Goal: Task Accomplishment & Management: Use online tool/utility

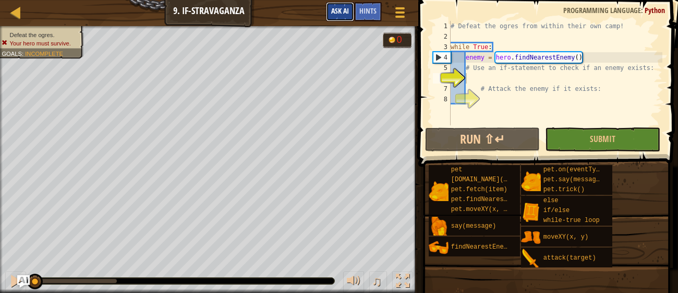
click at [336, 14] on span "Ask AI" at bounding box center [340, 11] width 18 height 10
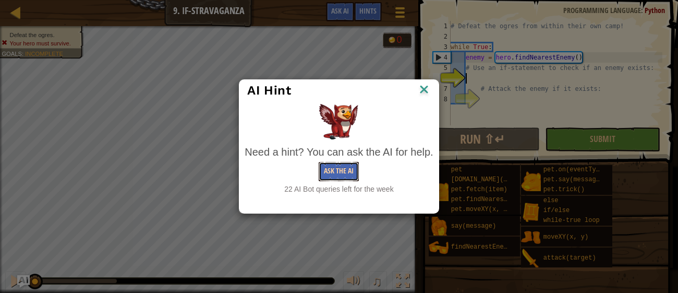
click at [334, 171] on button "Ask the AI" at bounding box center [339, 171] width 40 height 19
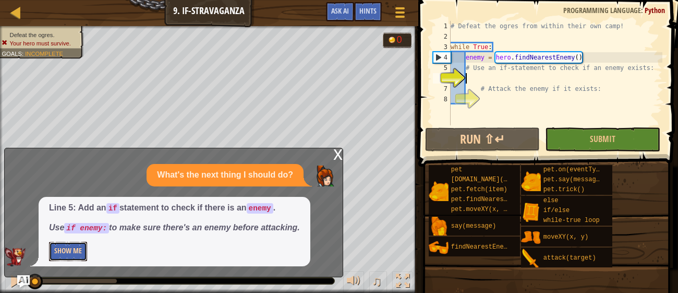
click at [61, 252] on button "Show Me" at bounding box center [68, 251] width 38 height 19
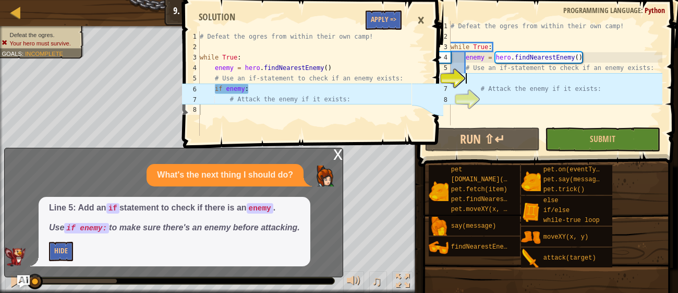
click at [467, 76] on div "# Defeat the ogres from within their own camp! while True : enemy = hero . find…" at bounding box center [556, 83] width 214 height 125
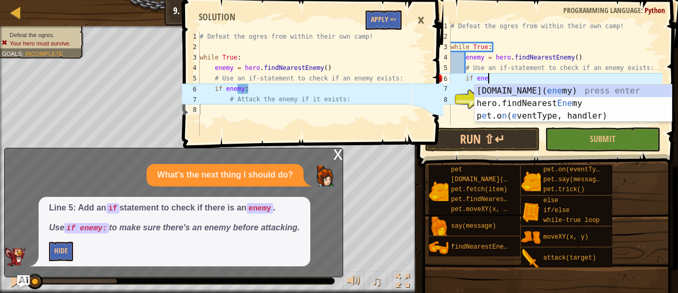
scroll to position [5, 3]
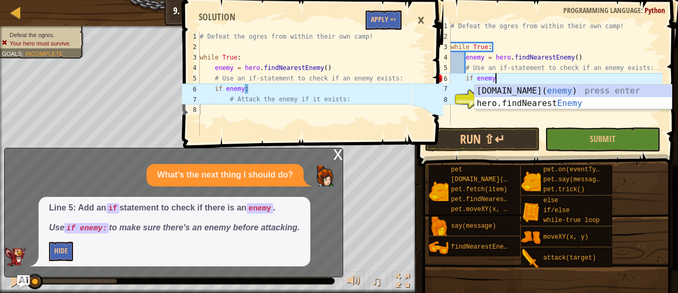
type textarea "if enemy:"
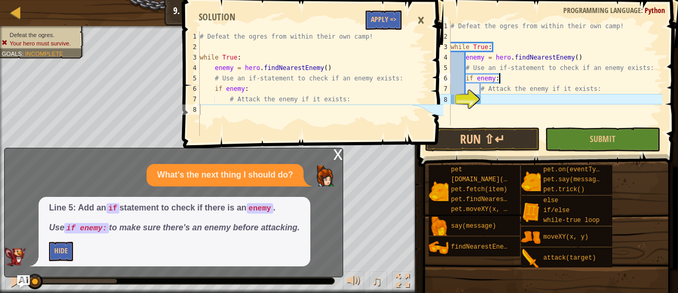
click at [487, 98] on div "# Defeat the ogres from within their own camp! while True : enemy = hero . find…" at bounding box center [556, 83] width 214 height 125
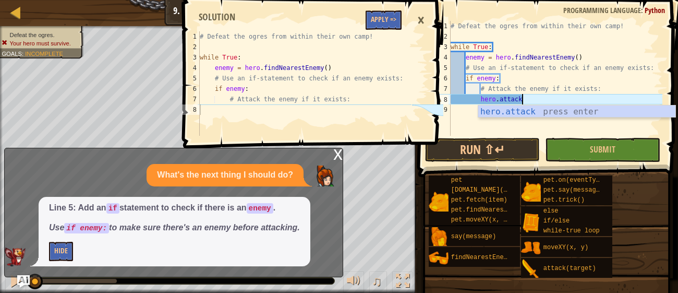
scroll to position [5, 5]
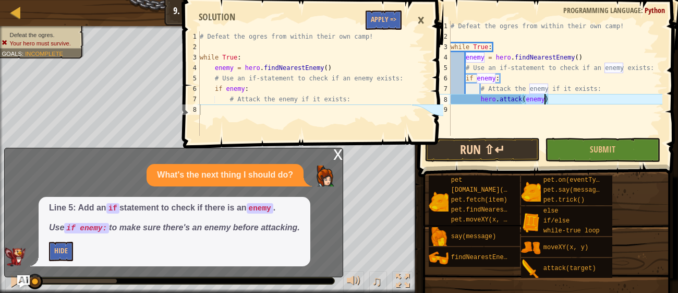
type textarea "hero.attack(enemy)"
click at [497, 150] on button "Run ⇧↵" at bounding box center [482, 150] width 115 height 24
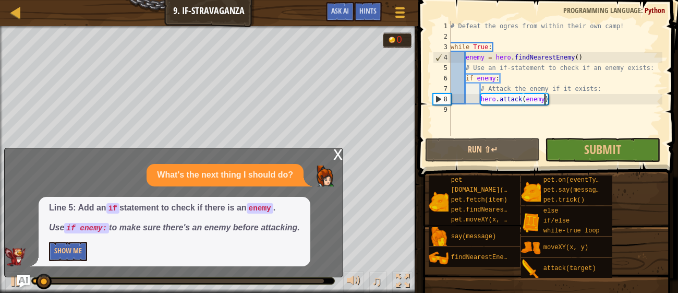
click at [341, 156] on div "x" at bounding box center [337, 153] width 9 height 10
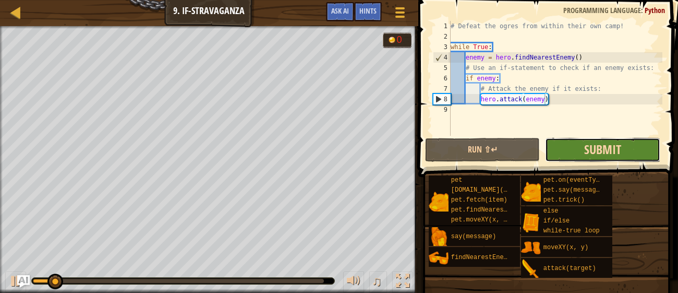
click at [600, 149] on span "Submit" at bounding box center [602, 149] width 37 height 17
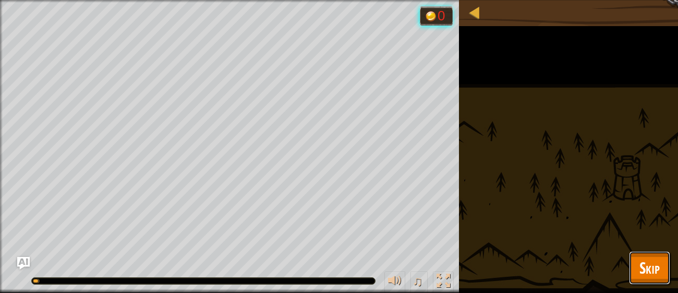
click at [638, 258] on button "Skip" at bounding box center [649, 267] width 41 height 33
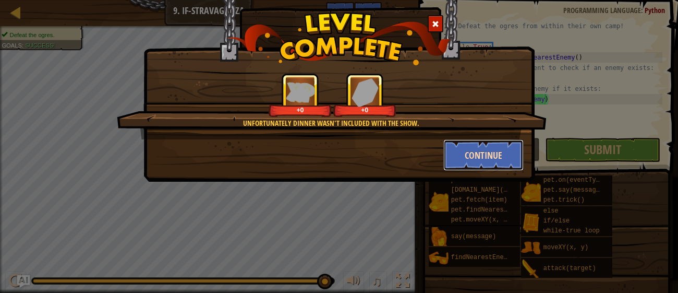
click at [473, 146] on button "Continue" at bounding box center [484, 154] width 81 height 31
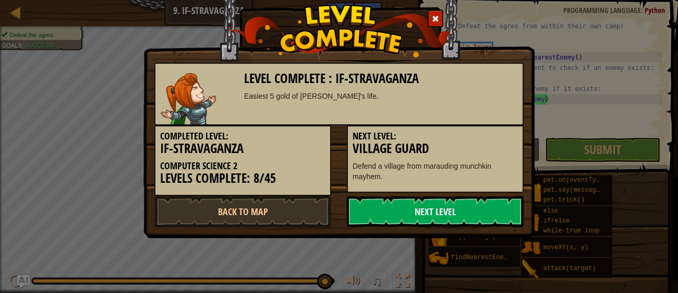
click at [443, 210] on link "Next Level" at bounding box center [435, 211] width 177 height 31
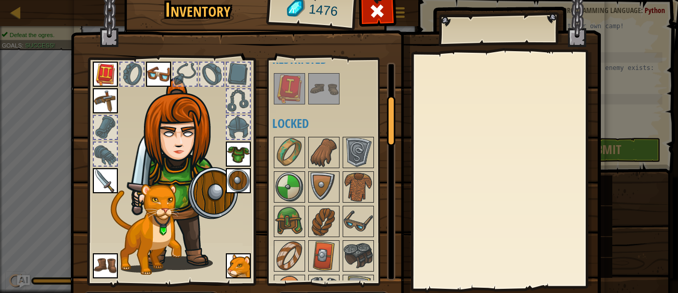
scroll to position [67, 0]
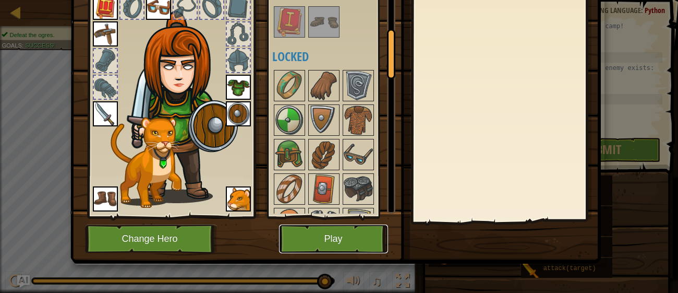
click at [364, 235] on button "Play" at bounding box center [333, 238] width 109 height 29
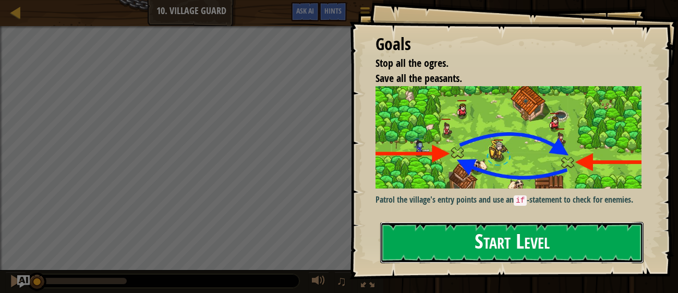
click at [470, 235] on button "Start Level" at bounding box center [512, 242] width 264 height 41
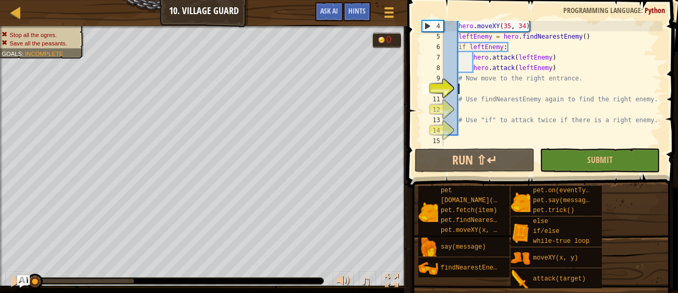
scroll to position [31, 0]
click at [322, 11] on span "Ask AI" at bounding box center [329, 11] width 18 height 10
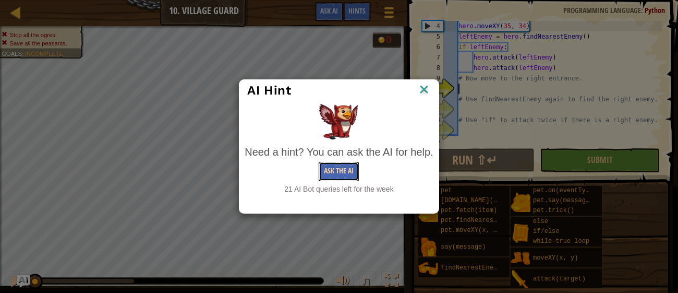
click at [336, 170] on button "Ask the AI" at bounding box center [339, 171] width 40 height 19
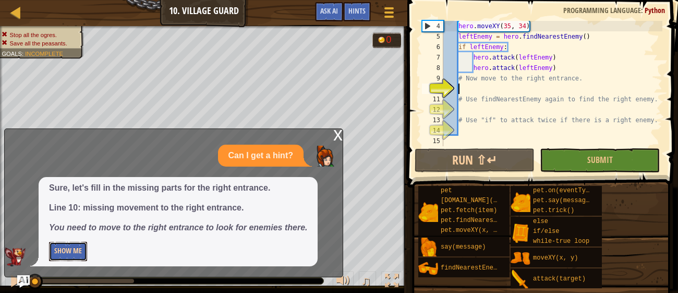
click at [74, 258] on button "Show Me" at bounding box center [68, 251] width 38 height 19
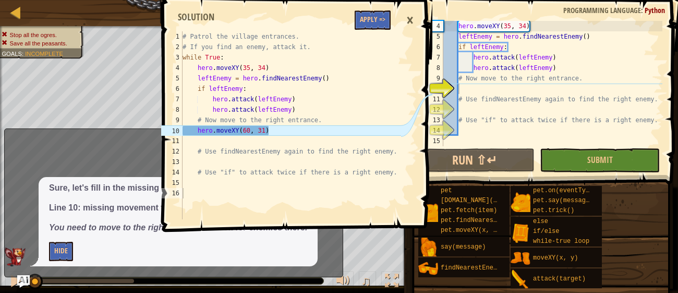
click at [465, 90] on div "hero . moveXY ( 35 , 34 ) leftEnemy = hero . findNearestEnemy ( ) if leftEnemy …" at bounding box center [551, 94] width 221 height 146
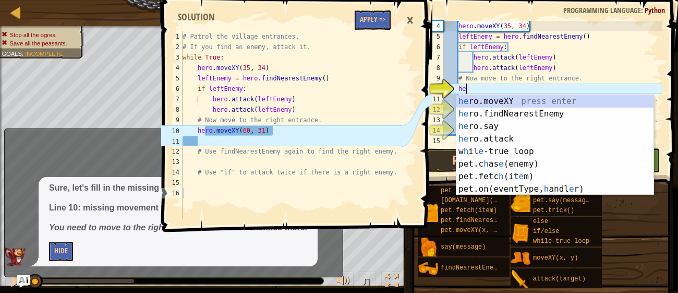
scroll to position [5, 1]
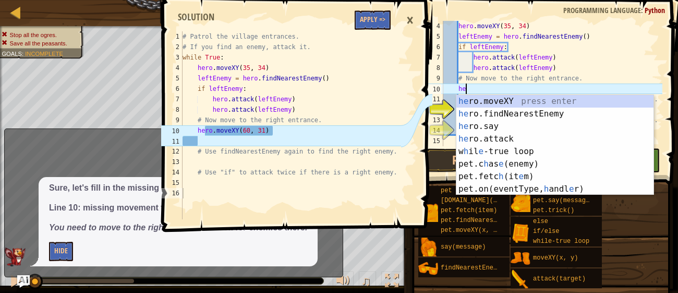
type textarea "h"
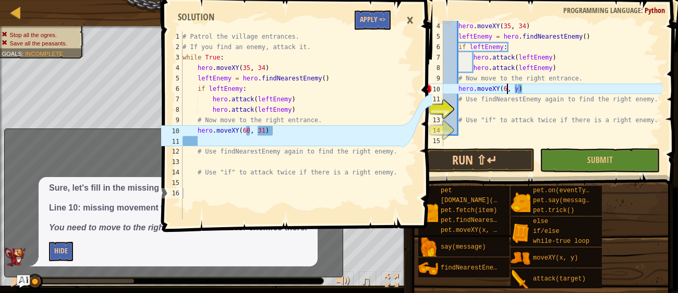
scroll to position [5, 5]
click at [520, 89] on div "hero . moveXY ( 35 , 34 ) leftEnemy = hero . findNearestEnemy ( ) if leftEnemy …" at bounding box center [551, 94] width 221 height 146
click at [522, 89] on div "hero . moveXY ( 35 , 34 ) leftEnemy = hero . findNearestEnemy ( ) if leftEnemy …" at bounding box center [551, 94] width 221 height 146
click at [515, 88] on div "hero . moveXY ( 35 , 34 ) leftEnemy = hero . findNearestEnemy ( ) if leftEnemy …" at bounding box center [551, 94] width 221 height 146
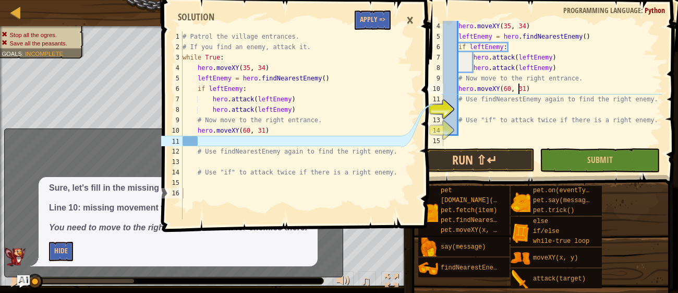
type textarea "hero.moveXY(60, 31)"
click at [406, 18] on div "×" at bounding box center [410, 20] width 18 height 24
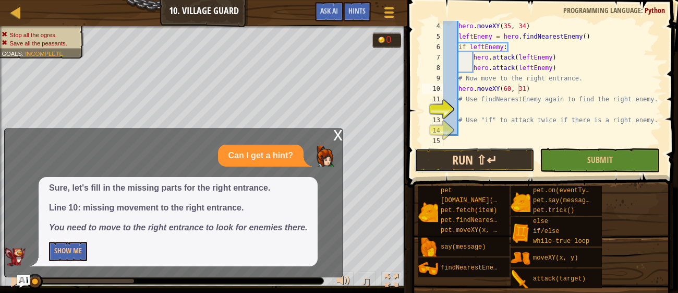
click at [502, 149] on button "Run ⇧↵" at bounding box center [475, 160] width 120 height 24
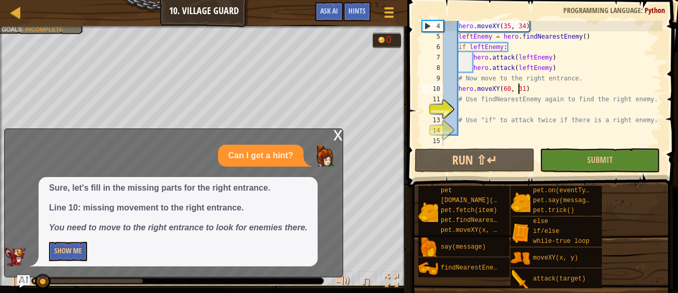
click at [339, 136] on div "x" at bounding box center [337, 134] width 9 height 10
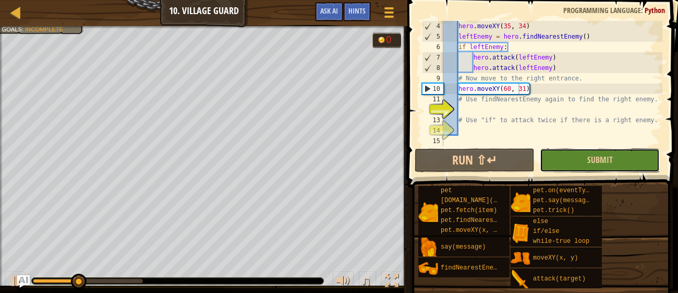
click at [573, 163] on button "Submit" at bounding box center [600, 160] width 120 height 24
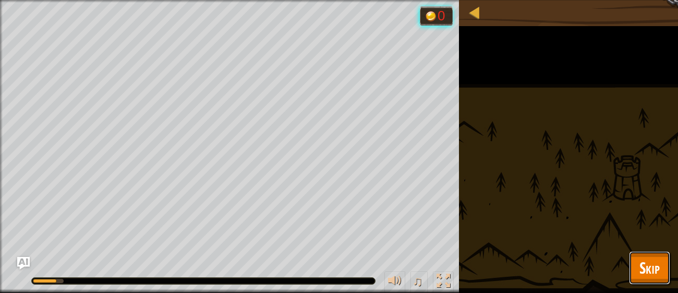
click at [654, 264] on span "Skip" at bounding box center [650, 267] width 20 height 21
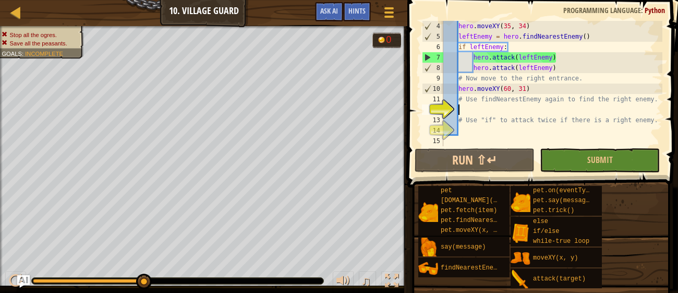
click at [463, 111] on div "hero . moveXY ( 35 , 34 ) leftEnemy = hero . findNearestEnemy ( ) if leftEnemy …" at bounding box center [551, 94] width 221 height 146
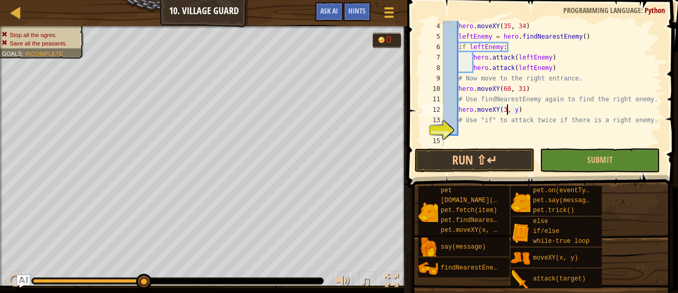
scroll to position [5, 5]
click at [524, 108] on div "hero . moveXY ( 35 , 34 ) leftEnemy = hero . findNearestEnemy ( ) if leftEnemy …" at bounding box center [551, 94] width 221 height 146
click at [484, 166] on button "Run ⇧↵" at bounding box center [475, 160] width 120 height 24
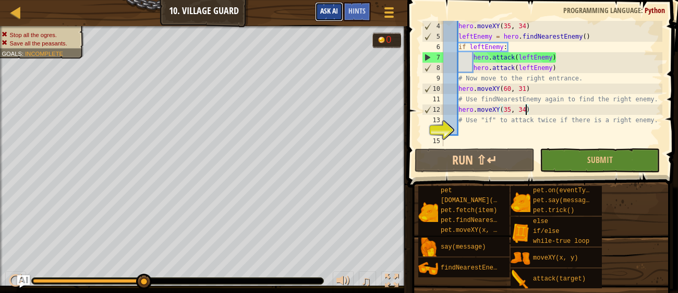
click at [338, 9] on span "Ask AI" at bounding box center [329, 11] width 18 height 10
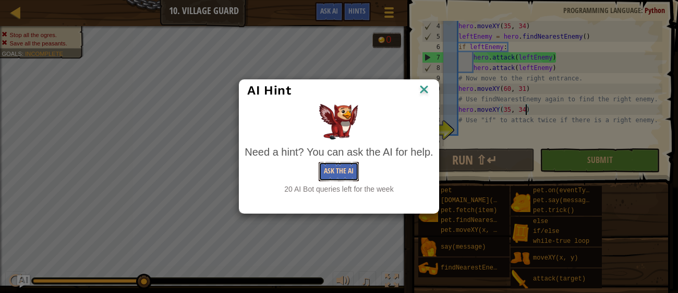
click at [339, 172] on button "Ask the AI" at bounding box center [339, 171] width 40 height 19
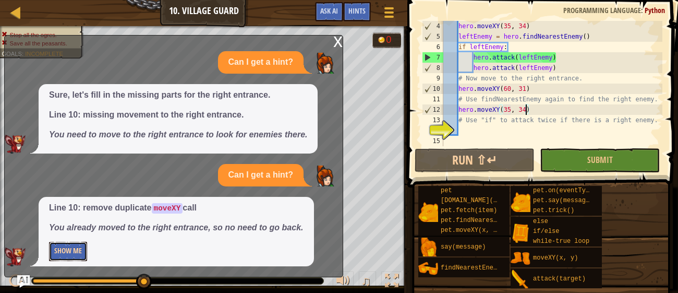
click at [80, 250] on button "Show Me" at bounding box center [68, 251] width 38 height 19
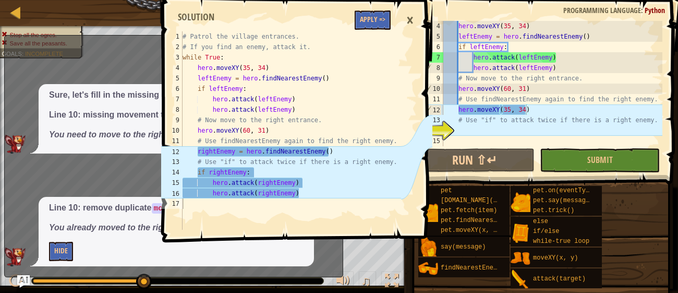
click at [532, 109] on div "hero . moveXY ( 35 , 34 ) leftEnemy = hero . findNearestEnemy ( ) if leftEnemy …" at bounding box center [551, 94] width 221 height 146
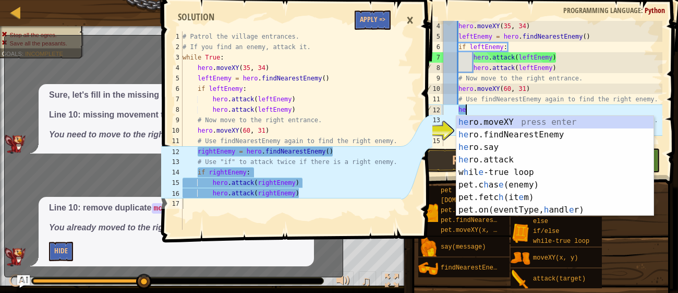
type textarea "h"
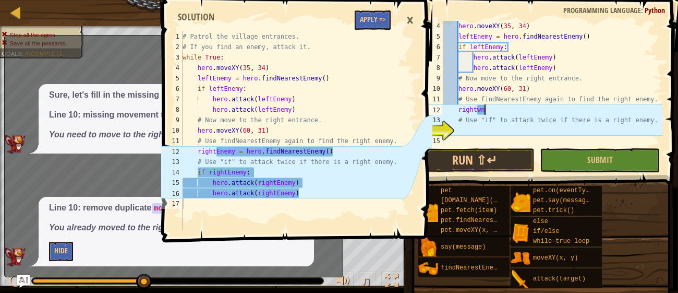
scroll to position [5, 3]
type textarea "rightwn"
click at [377, 17] on button "Apply =>" at bounding box center [373, 19] width 36 height 19
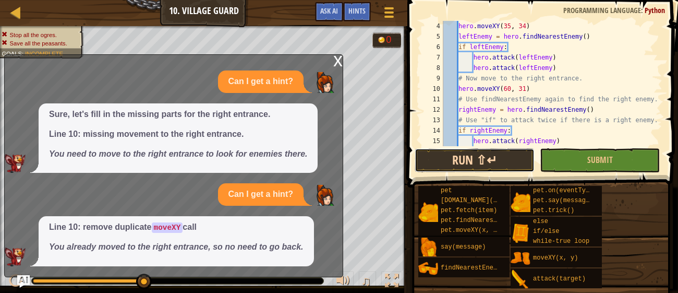
click at [505, 160] on button "Run ⇧↵" at bounding box center [475, 160] width 120 height 24
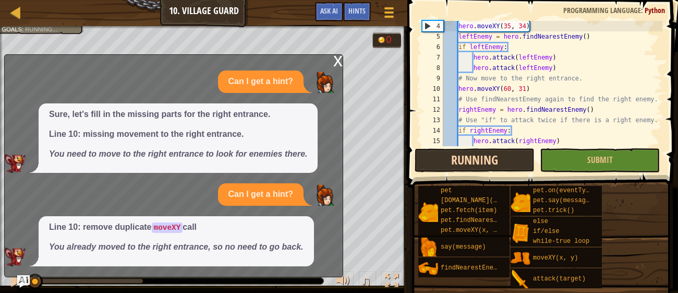
scroll to position [5, 0]
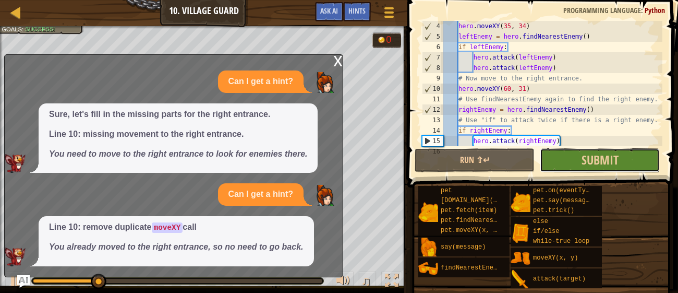
click at [558, 161] on button "Submit" at bounding box center [600, 160] width 120 height 24
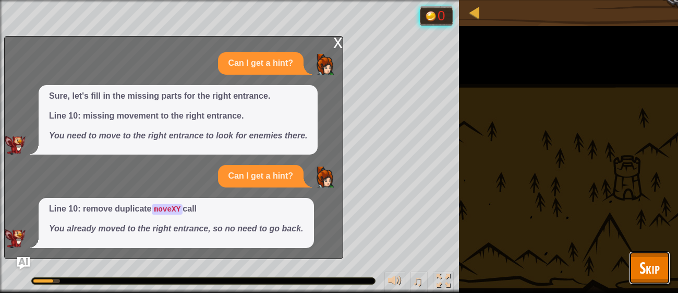
click at [659, 262] on span "Skip" at bounding box center [650, 267] width 20 height 21
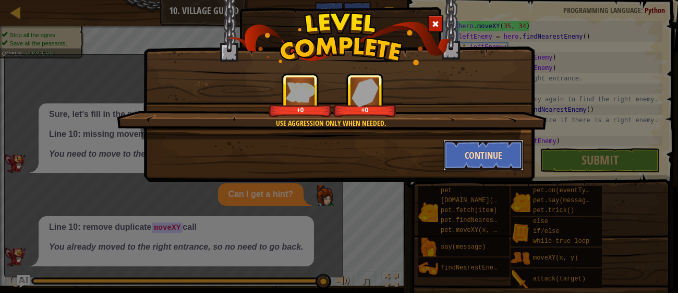
click at [480, 142] on button "Continue" at bounding box center [484, 154] width 81 height 31
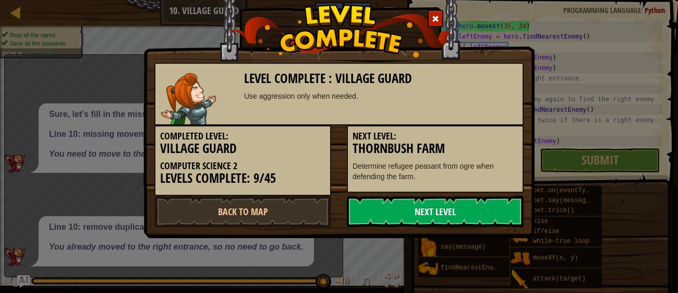
click at [444, 207] on link "Next Level" at bounding box center [435, 211] width 177 height 31
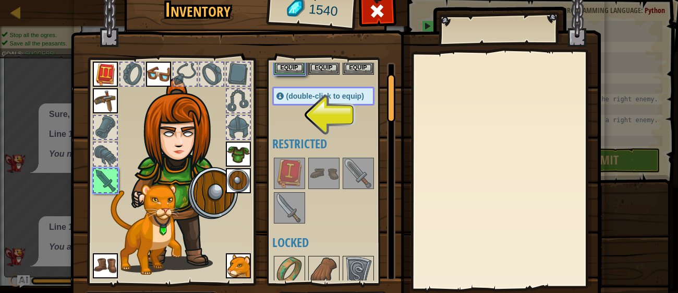
scroll to position [63, 0]
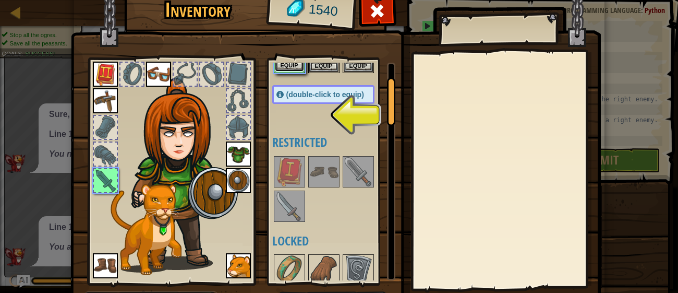
click at [287, 66] on button "Equip" at bounding box center [289, 66] width 29 height 11
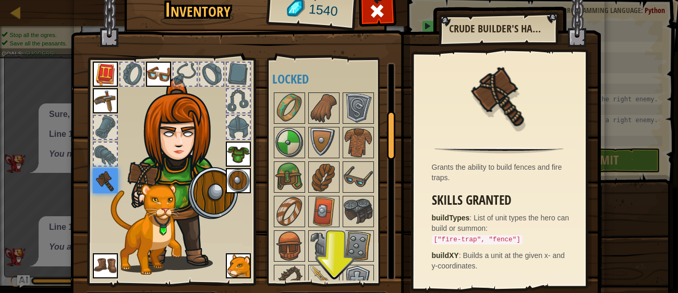
scroll to position [67, 0]
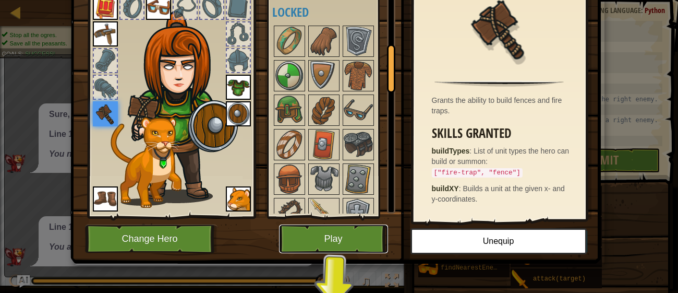
click at [354, 231] on button "Play" at bounding box center [333, 238] width 109 height 29
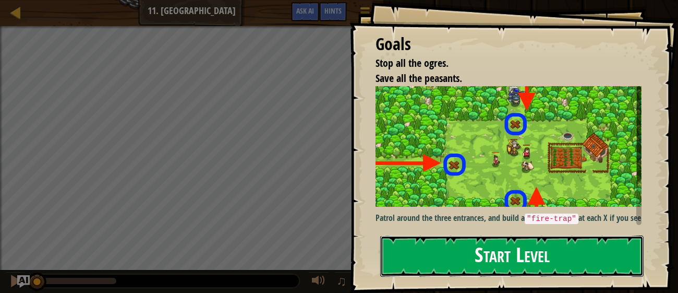
click at [458, 235] on button "Start Level" at bounding box center [512, 255] width 264 height 41
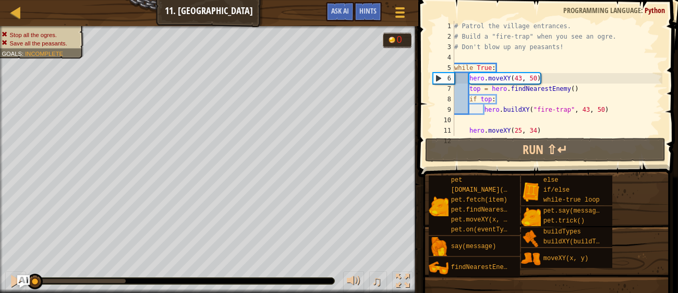
scroll to position [78, 0]
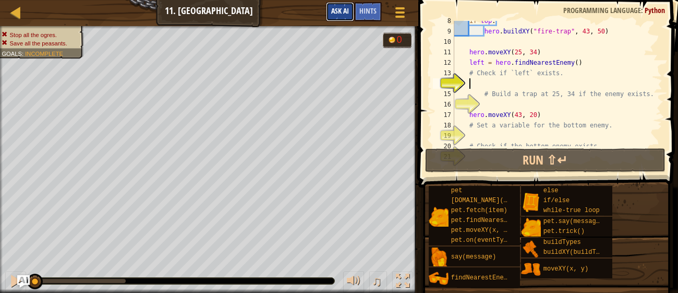
click at [340, 11] on span "Ask AI" at bounding box center [340, 11] width 18 height 10
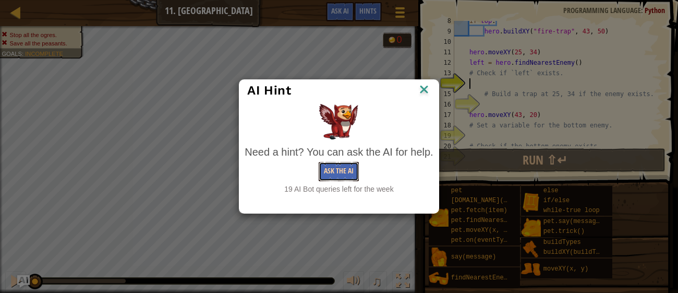
click at [325, 180] on button "Ask the AI" at bounding box center [339, 171] width 40 height 19
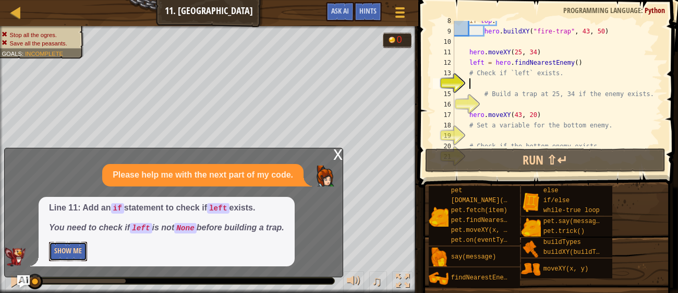
click at [73, 249] on button "Show Me" at bounding box center [68, 251] width 38 height 19
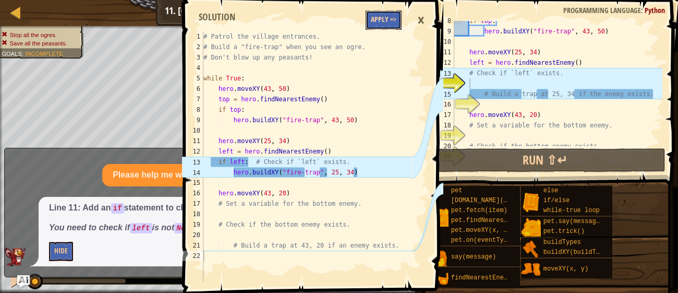
click at [385, 18] on button "Apply =>" at bounding box center [384, 19] width 36 height 19
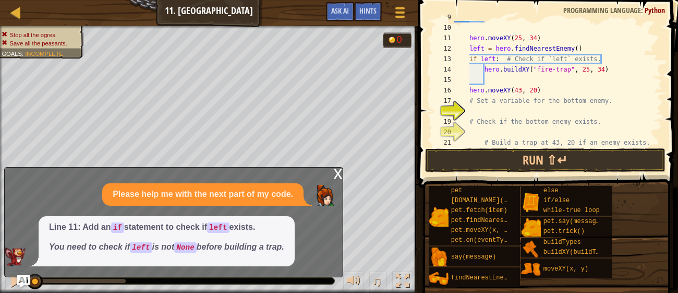
scroll to position [104, 0]
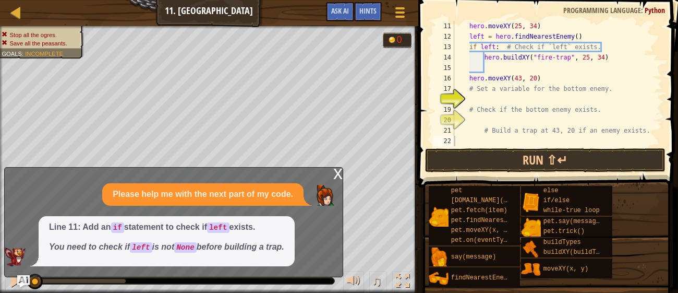
click at [472, 99] on div "hero . moveXY ( 25 , 34 ) left = hero . findNearestEnemy ( ) if left : # Check …" at bounding box center [557, 94] width 210 height 146
click at [530, 165] on button "Run ⇧↵" at bounding box center [545, 160] width 240 height 24
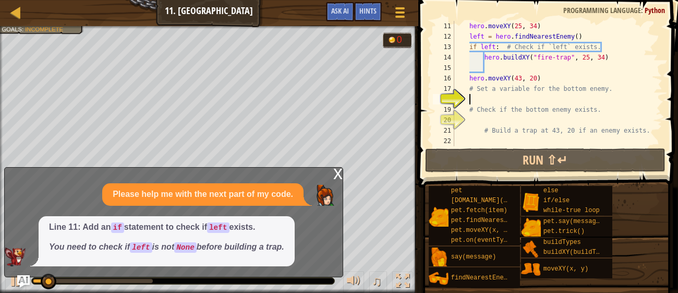
click at [332, 172] on div "x Please help me with the next part of my code. Line 11: Add an if statement to…" at bounding box center [173, 222] width 339 height 110
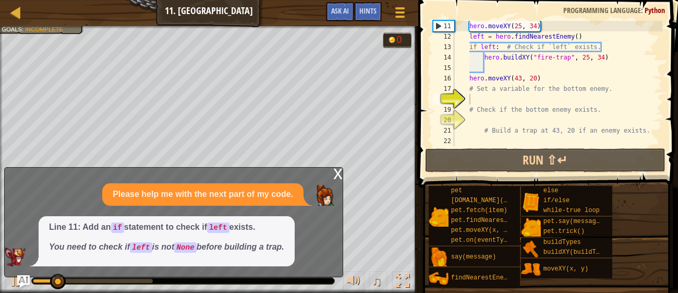
click at [336, 173] on div "x" at bounding box center [337, 173] width 9 height 10
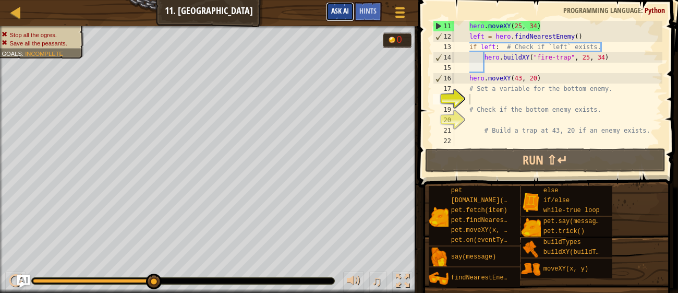
click at [336, 7] on span "Ask AI" at bounding box center [340, 11] width 18 height 10
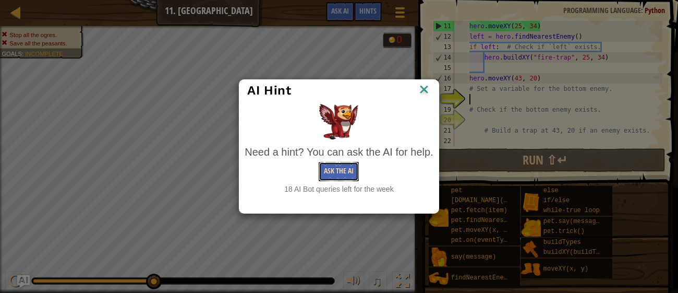
click at [344, 172] on button "Ask the AI" at bounding box center [339, 171] width 40 height 19
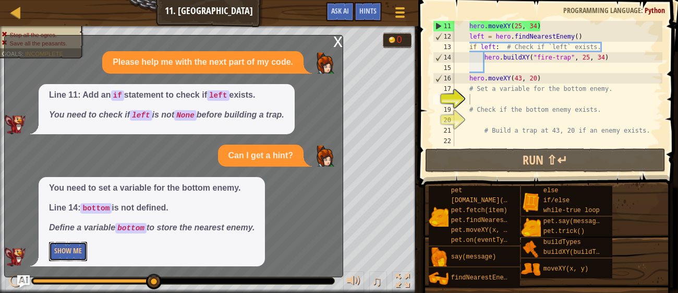
click at [68, 254] on button "Show Me" at bounding box center [68, 251] width 38 height 19
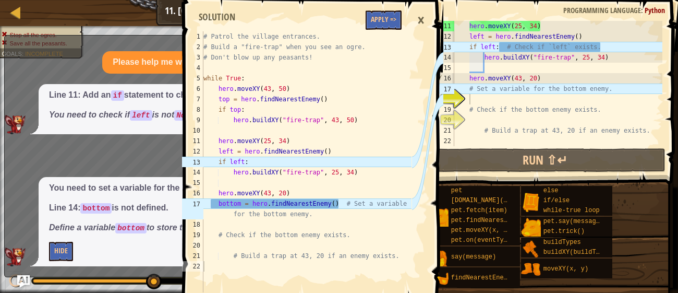
click at [472, 91] on div "hero . moveXY ( 25 , 34 ) left = hero . findNearestEnemy ( ) if left : # Check …" at bounding box center [557, 94] width 210 height 146
click at [471, 89] on div "hero . moveXY ( 25 , 34 ) left = hero . findNearestEnemy ( ) if left : # Check …" at bounding box center [557, 94] width 210 height 146
click at [619, 88] on div "hero . moveXY ( 25 , 34 ) left = hero . findNearestEnemy ( ) if left : # Check …" at bounding box center [557, 94] width 210 height 146
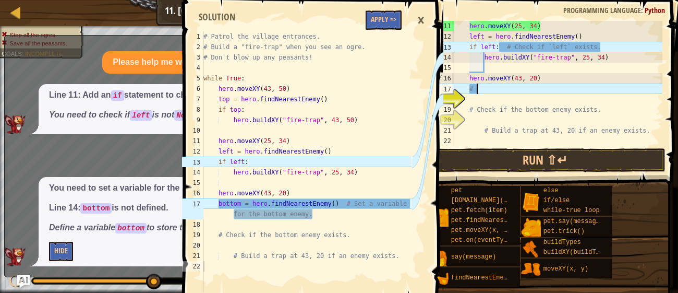
type textarea "#"
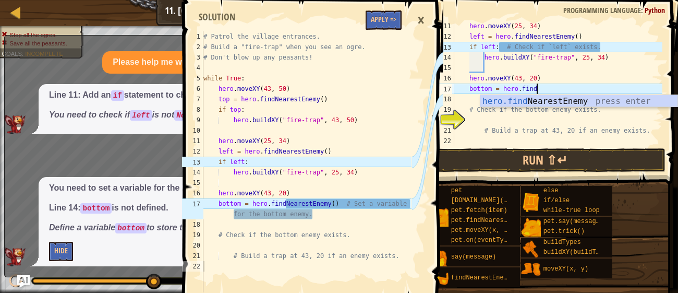
scroll to position [5, 6]
type textarea "bottom = hero.findN"
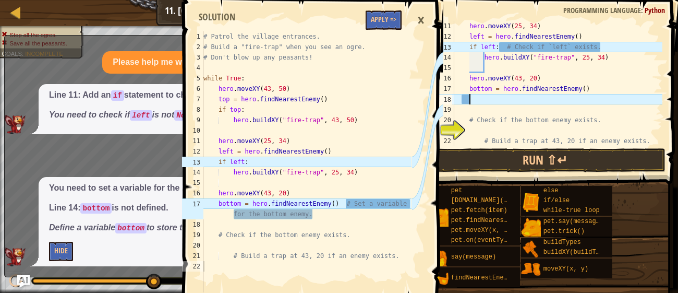
scroll to position [5, 1]
click at [493, 42] on div "hero . moveXY ( 25 , 34 ) left = hero . findNearestEnemy ( ) if left : # Check …" at bounding box center [557, 94] width 210 height 146
type textarea "if left: # Check if `left` exists."
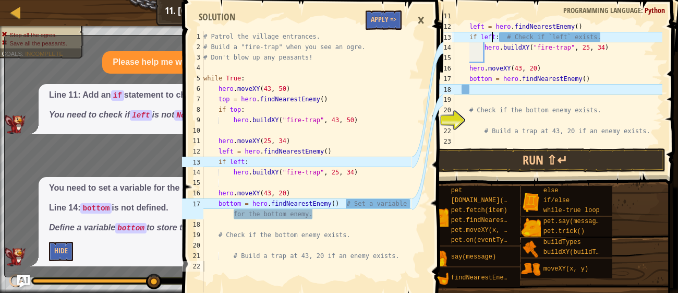
click at [488, 90] on div "hero . moveXY ( 25 , 34 ) left = hero . findNearestEnemy ( ) if left : # Check …" at bounding box center [557, 84] width 210 height 146
click at [472, 81] on div "hero . moveXY ( 25 , 34 ) left = hero . findNearestEnemy ( ) if left : # Check …" at bounding box center [557, 84] width 210 height 146
click at [470, 79] on div "hero . moveXY ( 25 , 34 ) left = hero . findNearestEnemy ( ) if left : # Check …" at bounding box center [557, 84] width 210 height 146
type textarea "bottom = hero.findNearestEnemy()"
click at [492, 165] on button "Run ⇧↵" at bounding box center [545, 160] width 240 height 24
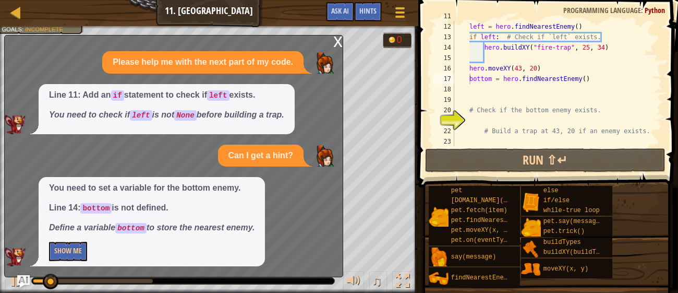
click at [342, 43] on div "x" at bounding box center [337, 40] width 9 height 10
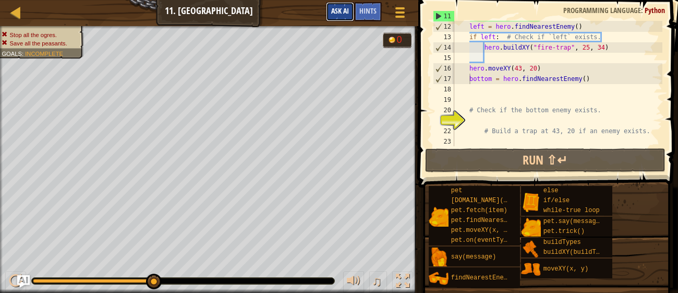
click at [335, 6] on span "Ask AI" at bounding box center [340, 11] width 18 height 10
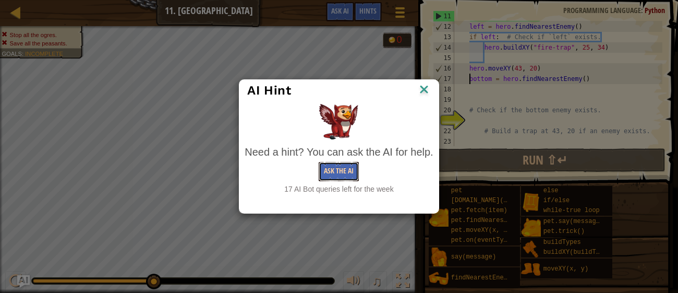
click at [336, 171] on button "Ask the AI" at bounding box center [339, 171] width 40 height 19
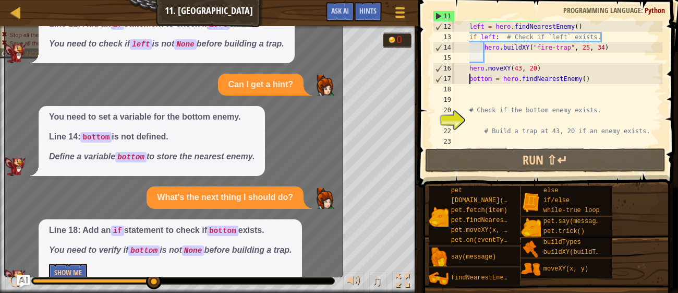
scroll to position [23, 0]
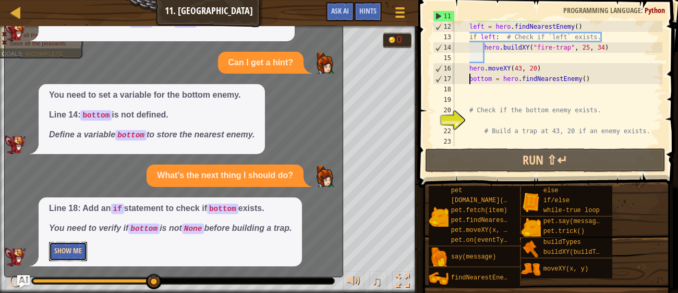
click at [75, 252] on button "Show Me" at bounding box center [68, 251] width 38 height 19
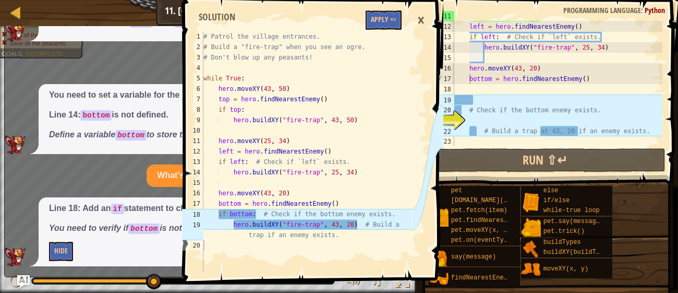
click at [297, 96] on div "# Patrol the village entrances. # Build a "fire-trap" when you see an ogre. # D…" at bounding box center [306, 161] width 210 height 261
type textarea "top = hero.findNearestEnemy()"
click at [383, 25] on button "Apply =>" at bounding box center [384, 19] width 36 height 19
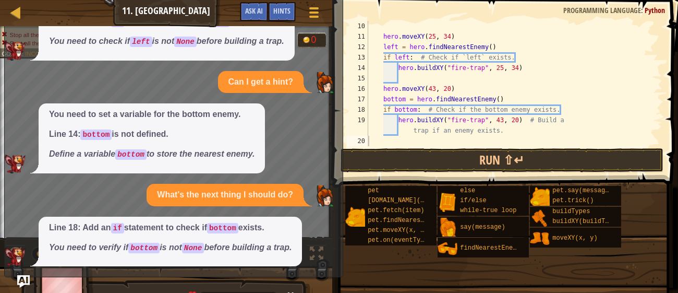
scroll to position [52, 0]
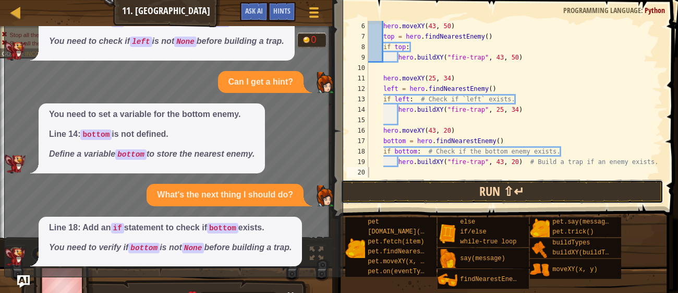
click at [482, 192] on button "Run ⇧↵" at bounding box center [503, 192] width 324 height 24
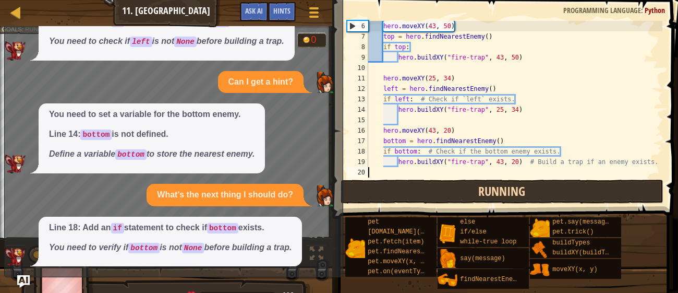
scroll to position [5, 0]
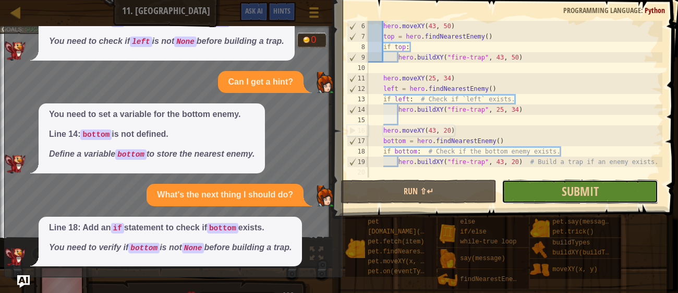
click at [541, 197] on button "Submit" at bounding box center [580, 192] width 157 height 24
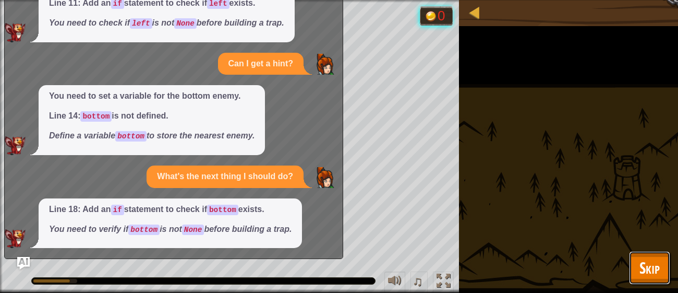
click at [652, 278] on span "Skip" at bounding box center [650, 267] width 20 height 21
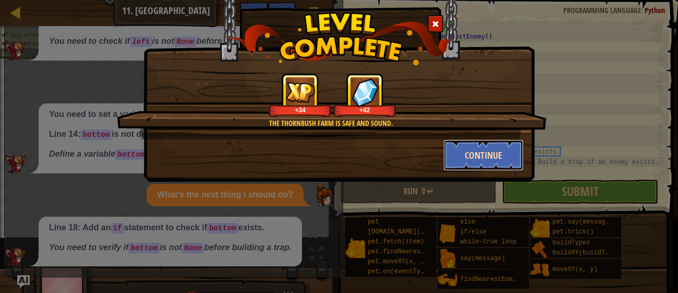
click at [463, 148] on button "Continue" at bounding box center [484, 154] width 81 height 31
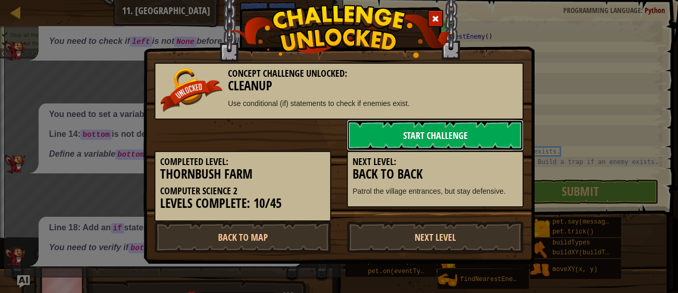
click at [449, 138] on link "Start Challenge" at bounding box center [435, 134] width 177 height 31
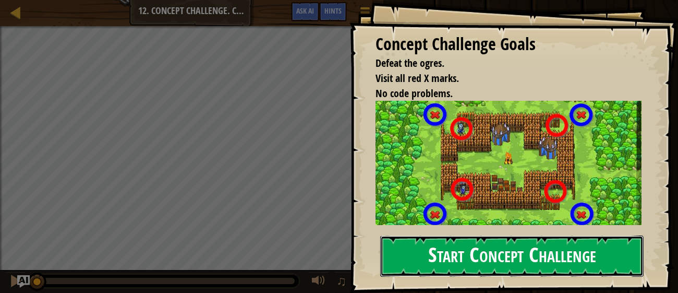
click at [460, 262] on button "Start Concept Challenge" at bounding box center [512, 255] width 264 height 41
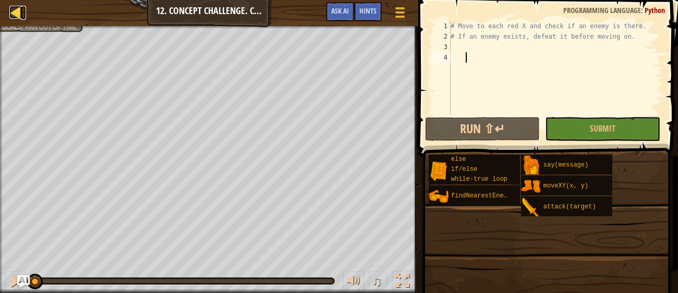
click at [14, 13] on div at bounding box center [15, 12] width 13 height 13
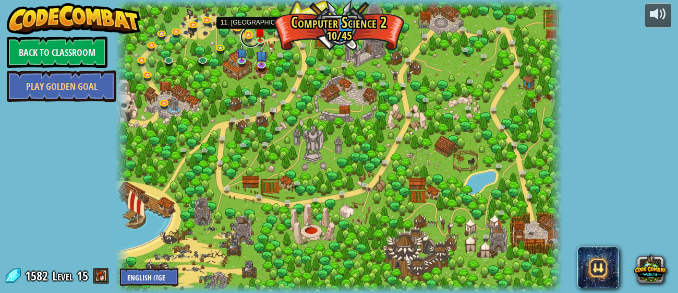
click at [247, 36] on link at bounding box center [251, 37] width 21 height 21
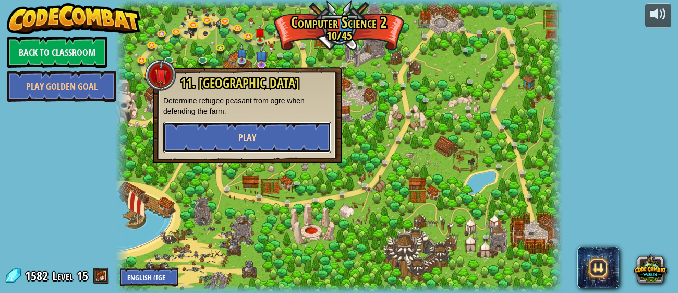
click at [267, 137] on button "Play" at bounding box center [247, 137] width 168 height 31
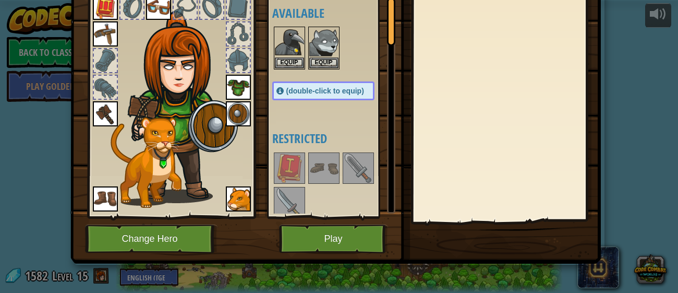
scroll to position [66, 0]
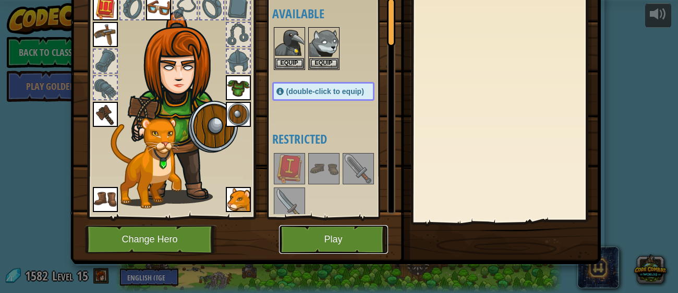
click at [339, 238] on button "Play" at bounding box center [333, 239] width 109 height 29
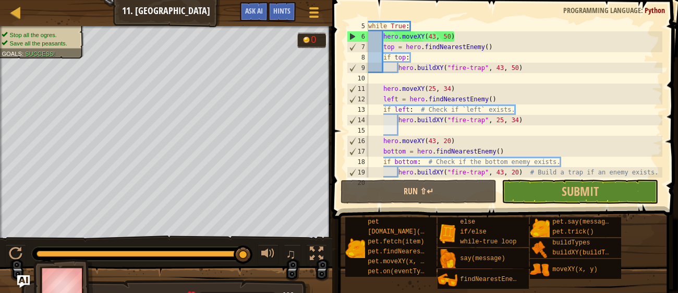
scroll to position [52, 0]
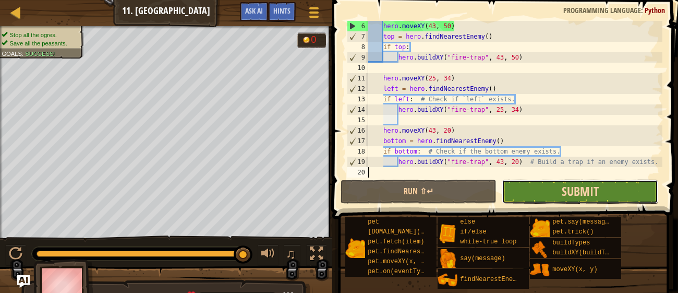
click at [592, 184] on span "Submit" at bounding box center [580, 191] width 37 height 17
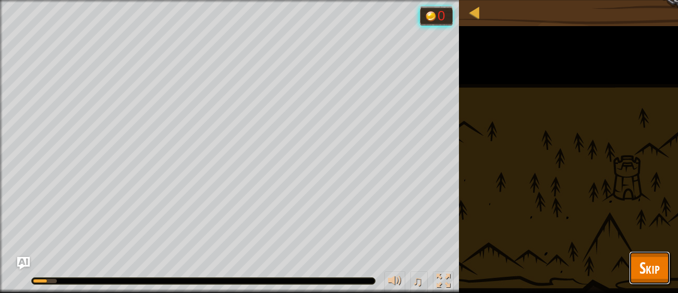
click at [657, 276] on span "Skip" at bounding box center [650, 267] width 20 height 21
